Goal: Task Accomplishment & Management: Manage account settings

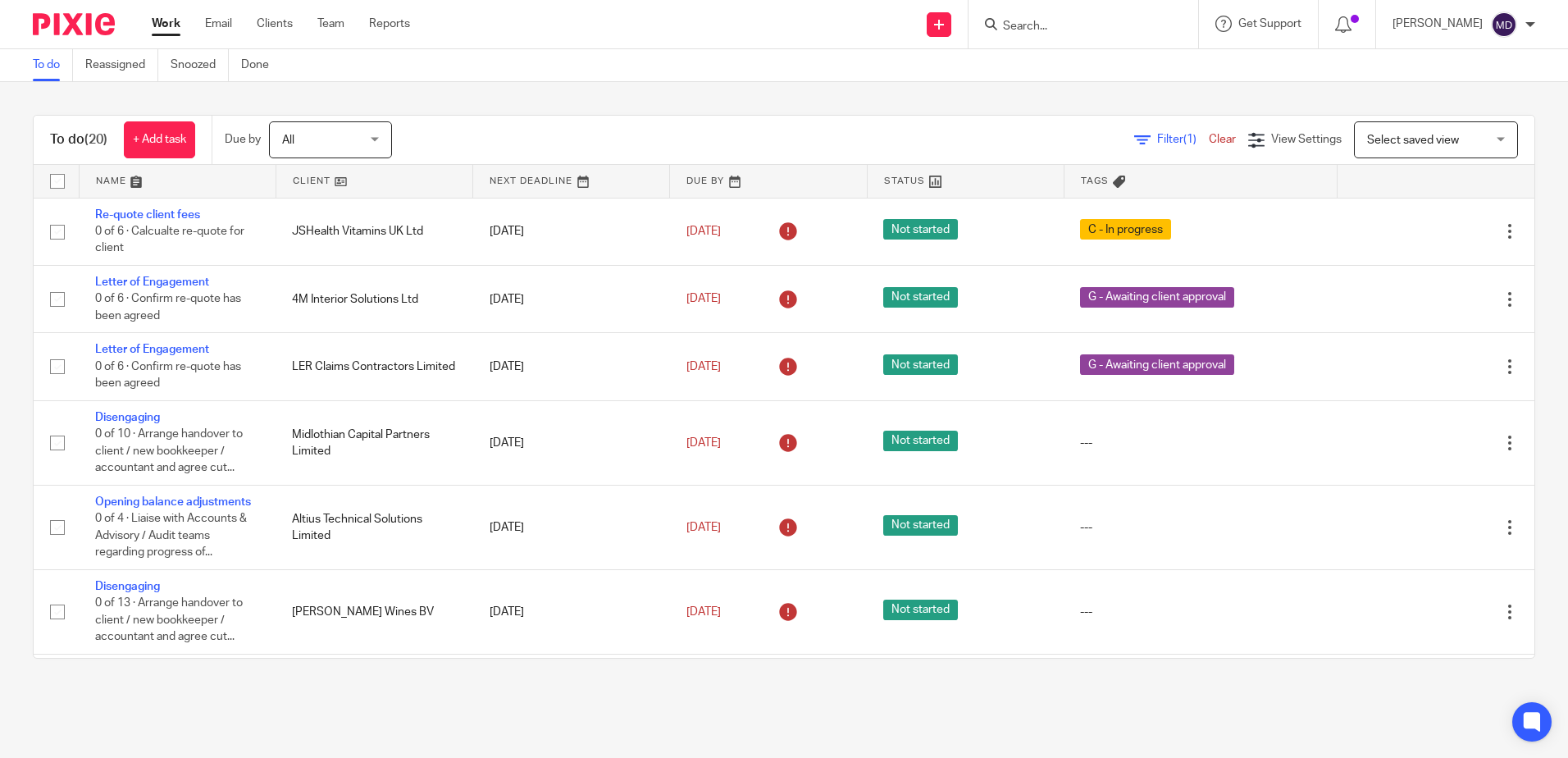
click at [102, 179] on link at bounding box center [178, 181] width 196 height 33
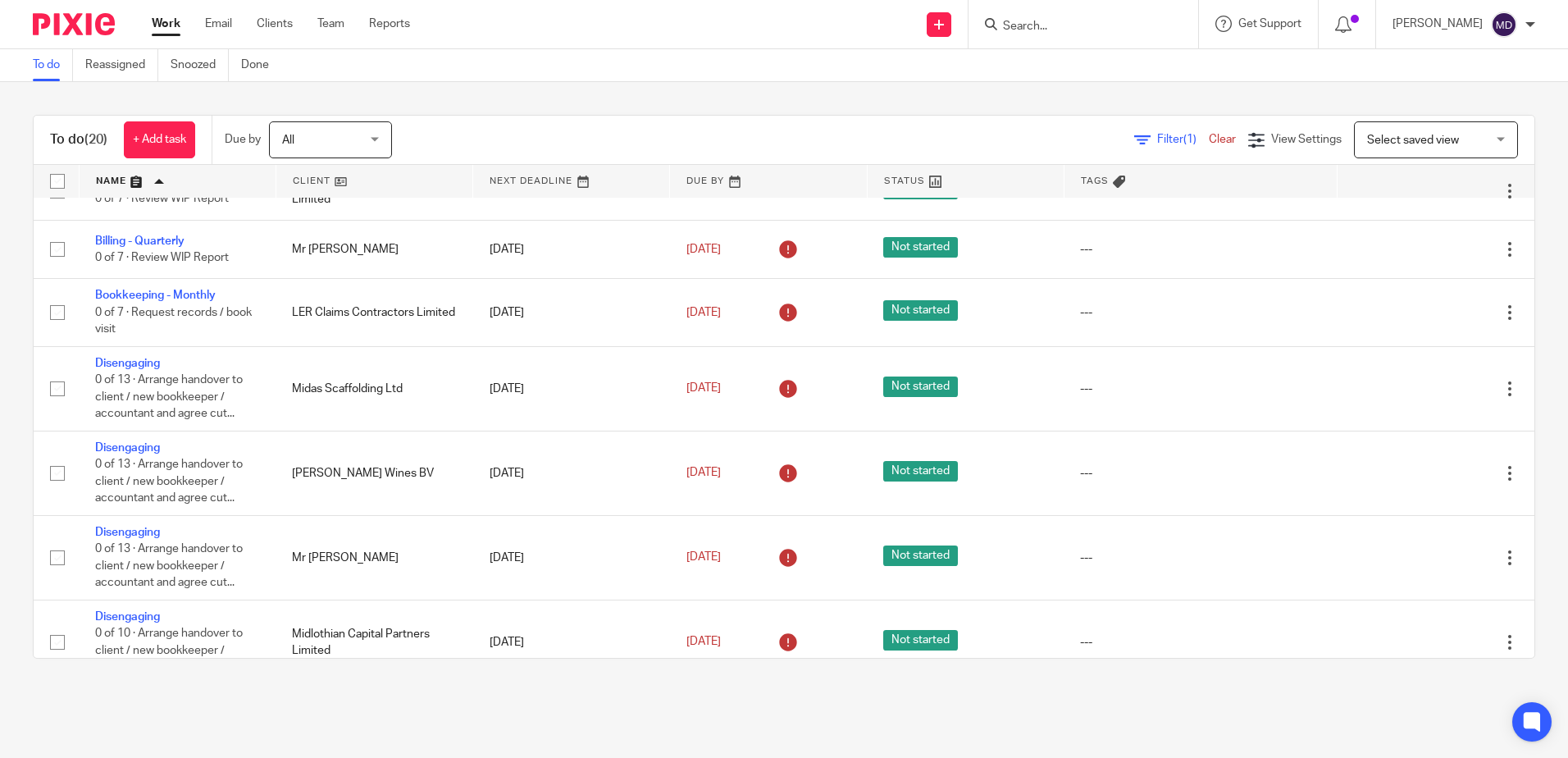
scroll to position [574, 0]
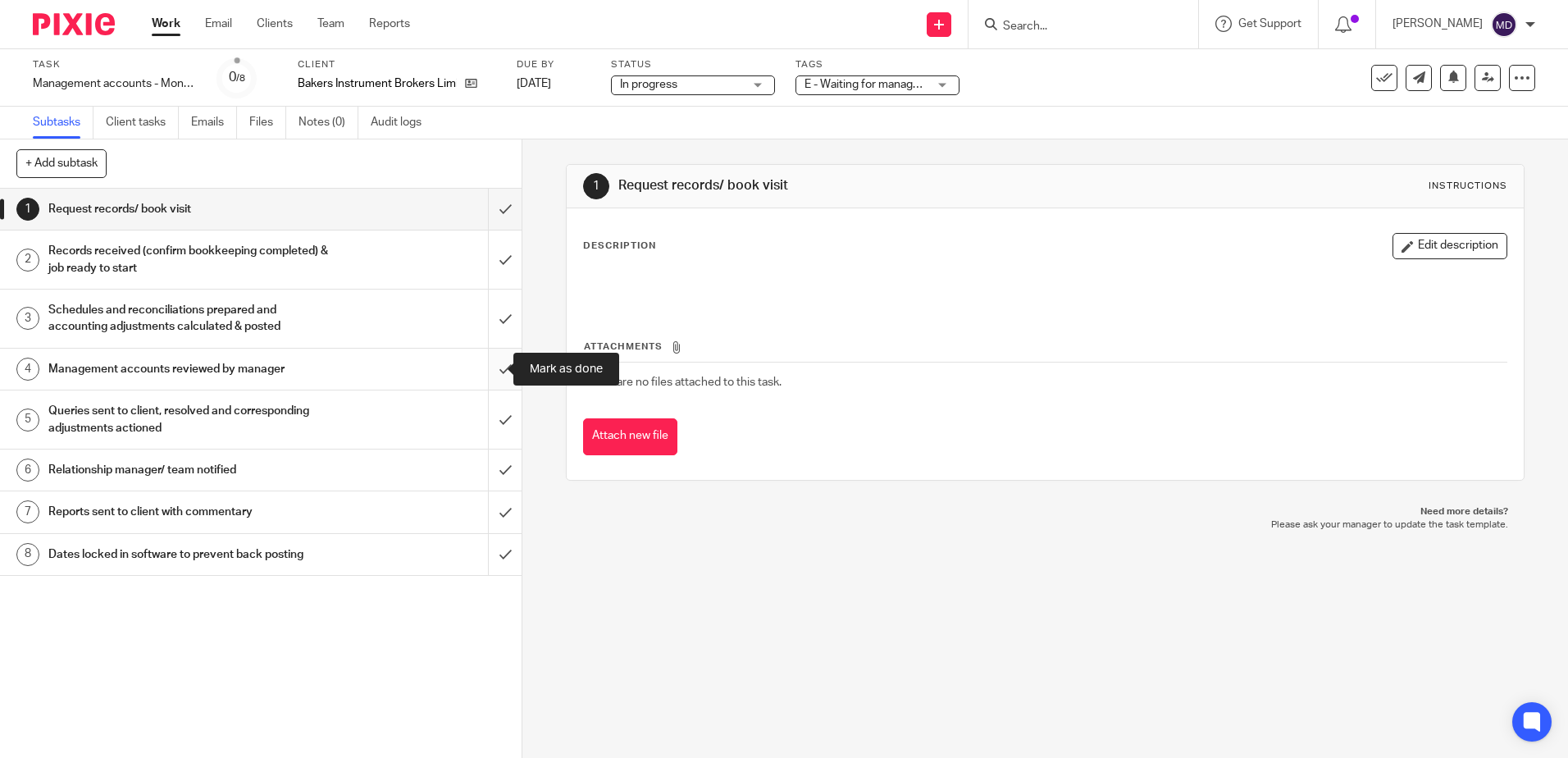
click at [492, 371] on input "submit" at bounding box center [260, 369] width 521 height 41
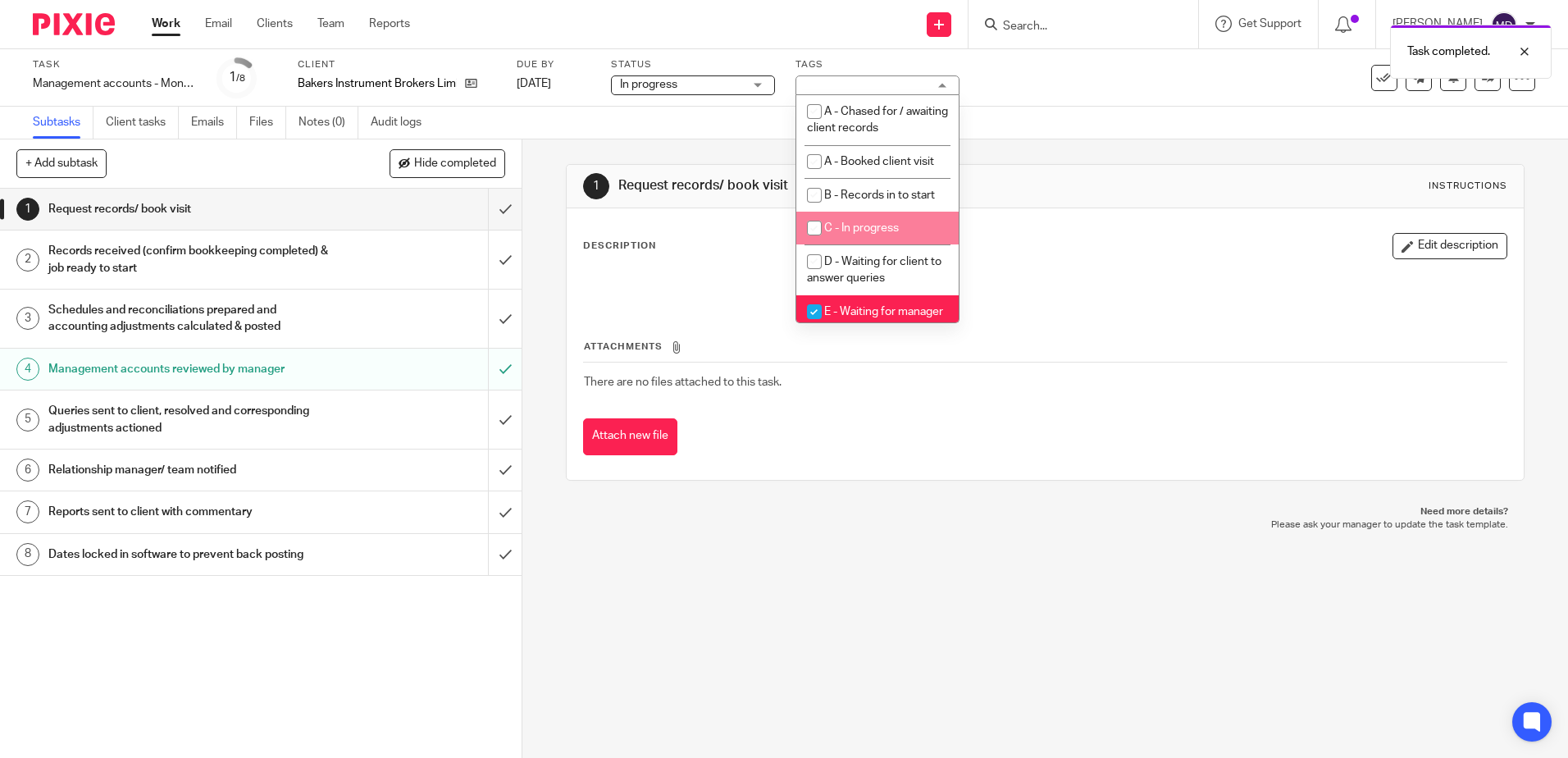
scroll to position [82, 0]
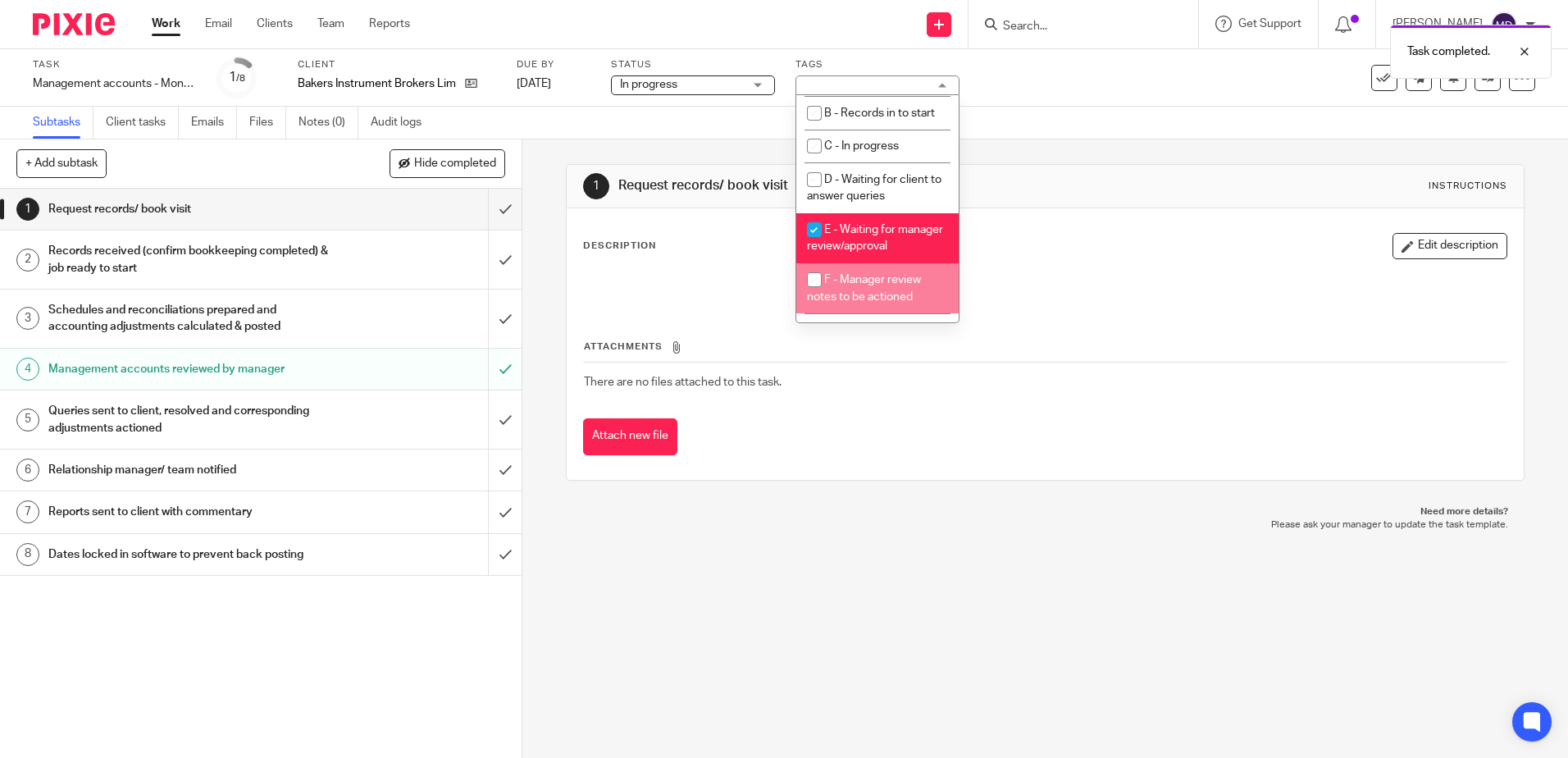
click at [890, 289] on li "F - Manager review notes to be actioned" at bounding box center [877, 288] width 162 height 50
checkbox input "true"
click at [890, 247] on li "E - Waiting for manager review/approval" at bounding box center [877, 239] width 162 height 50
checkbox input "false"
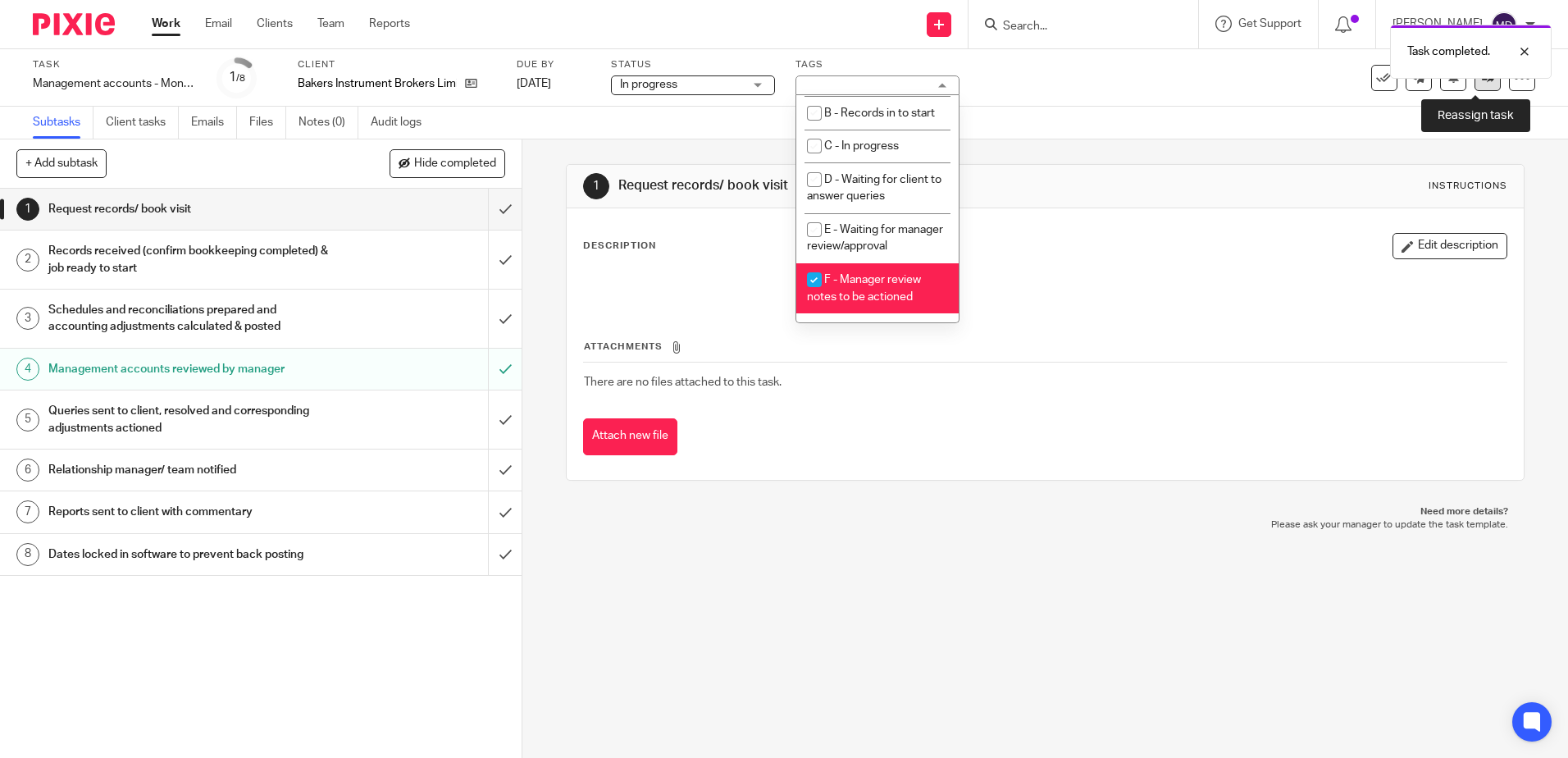
click at [1475, 83] on link at bounding box center [1487, 78] width 26 height 26
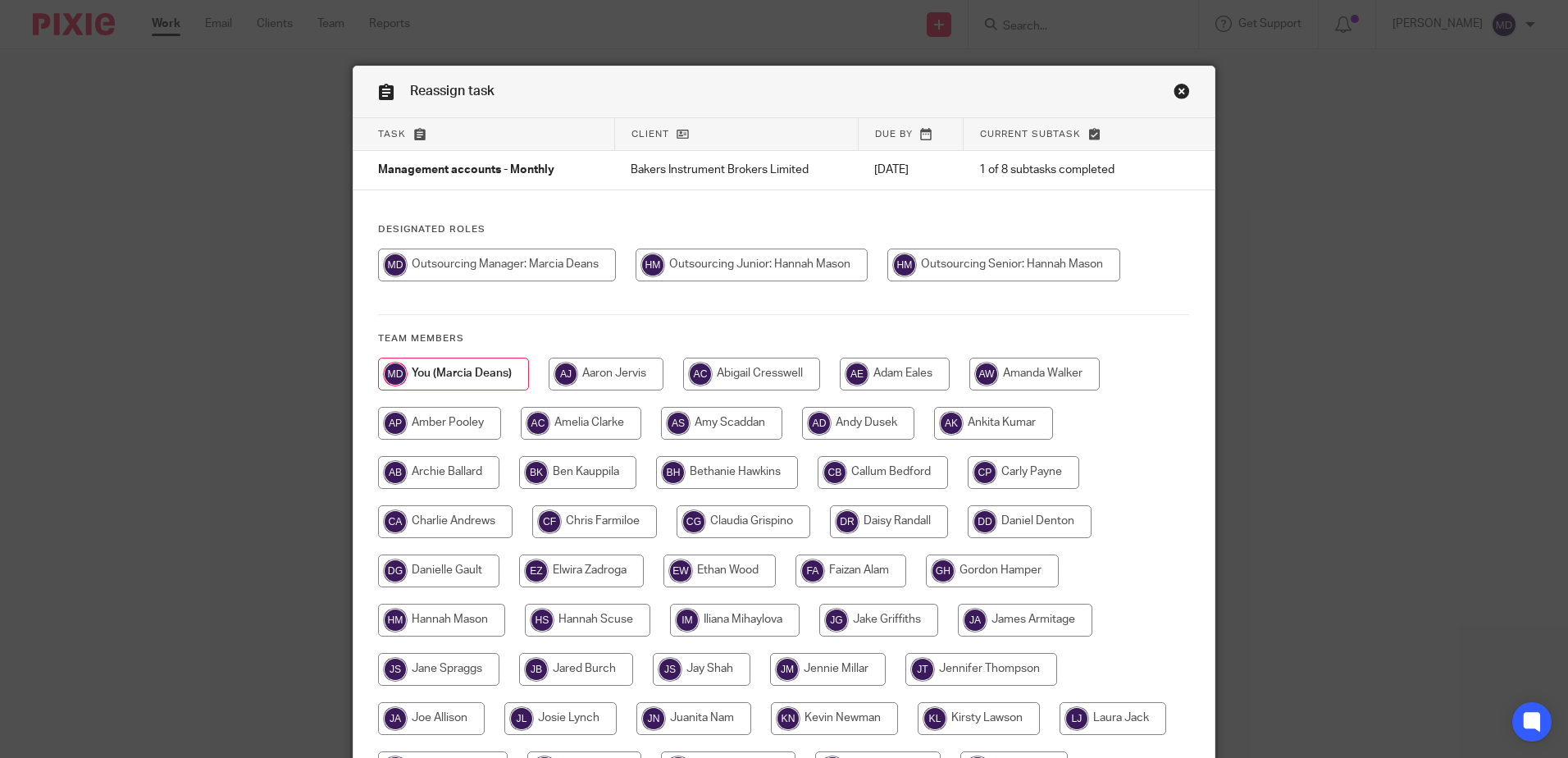
click at [944, 274] on input "radio" at bounding box center [1004, 265] width 233 height 33
radio input "true"
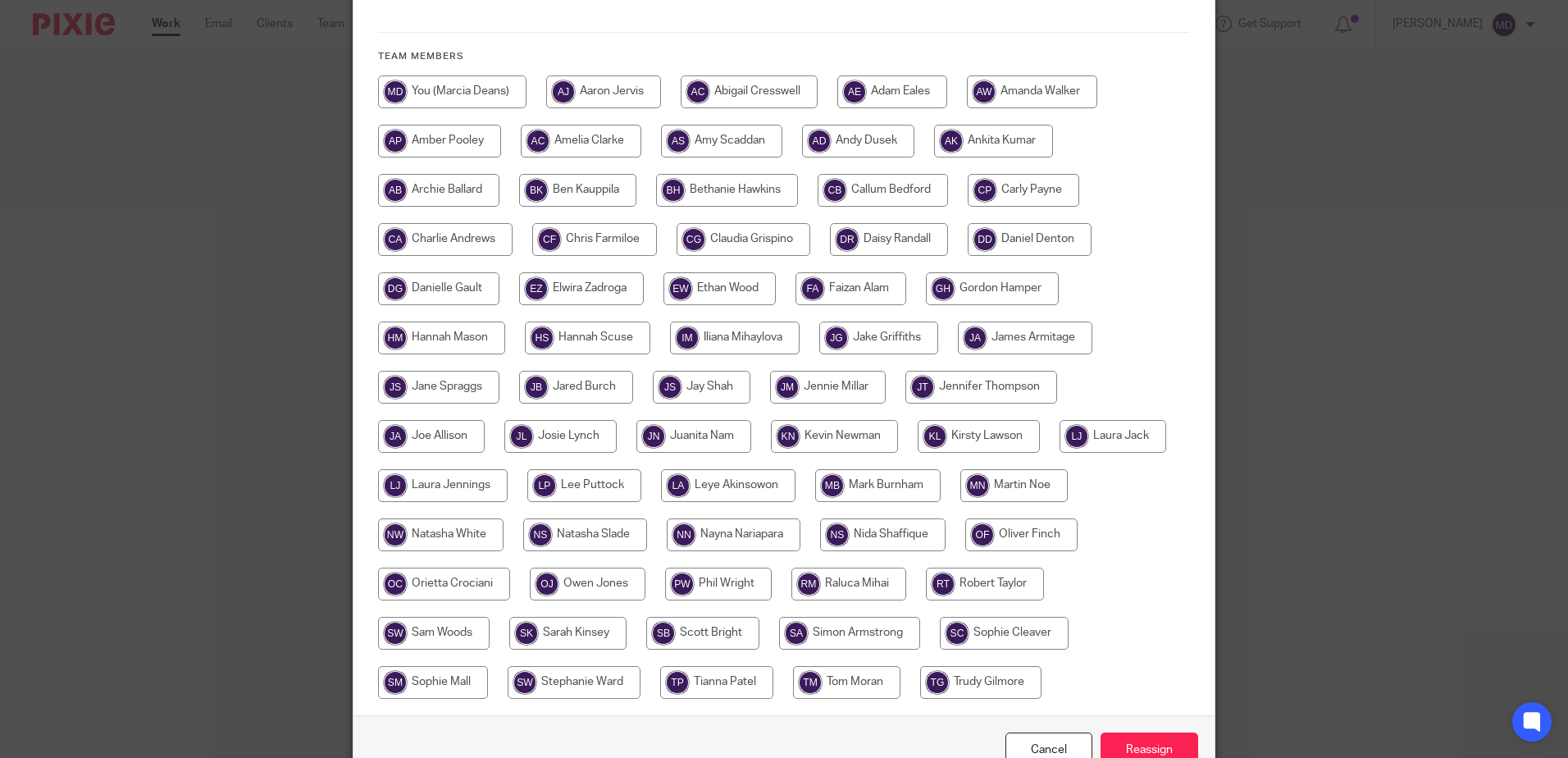
scroll to position [375, 0]
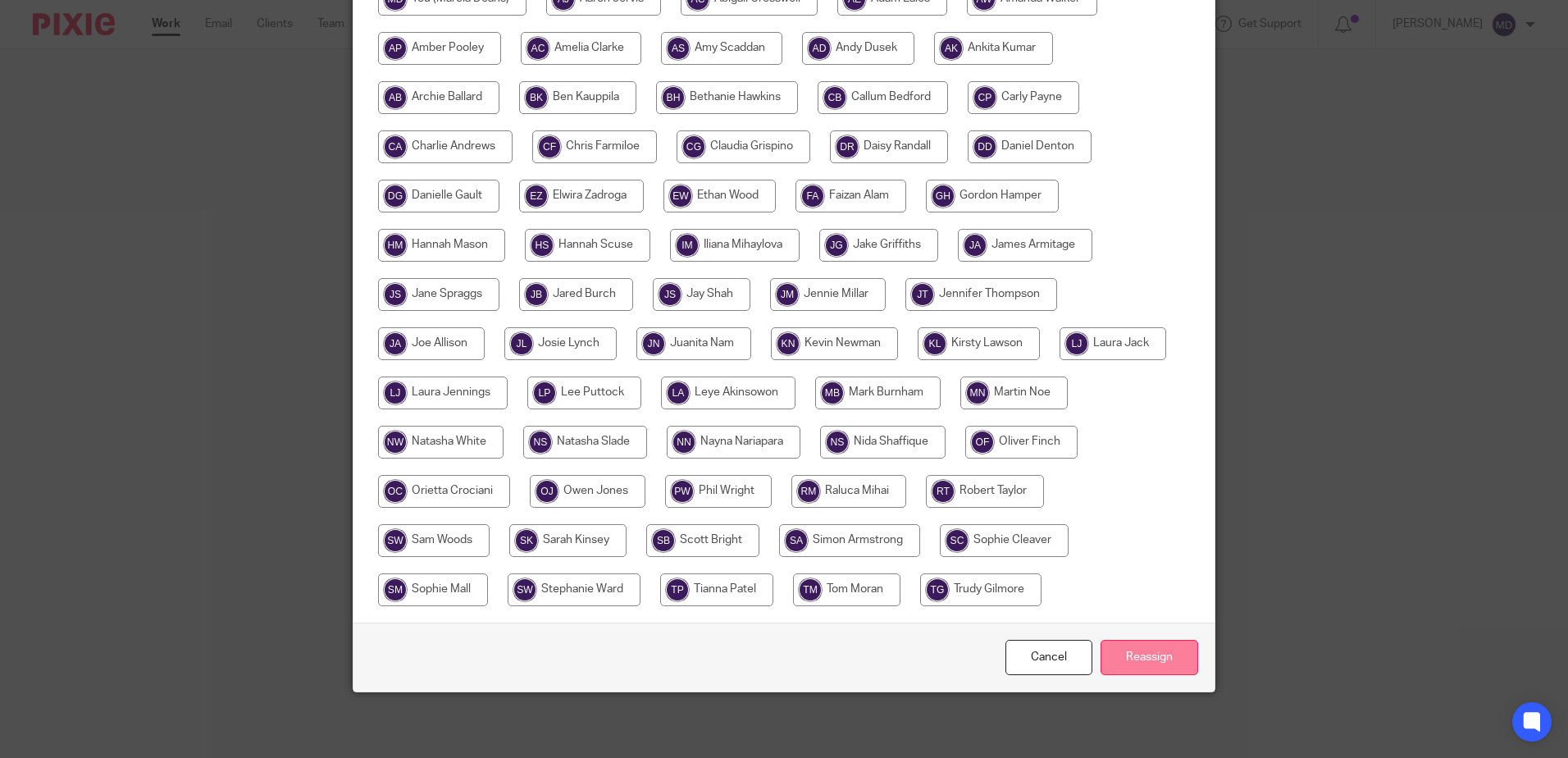
click at [1125, 656] on input "Reassign" at bounding box center [1150, 657] width 98 height 35
